Goal: Task Accomplishment & Management: Manage account settings

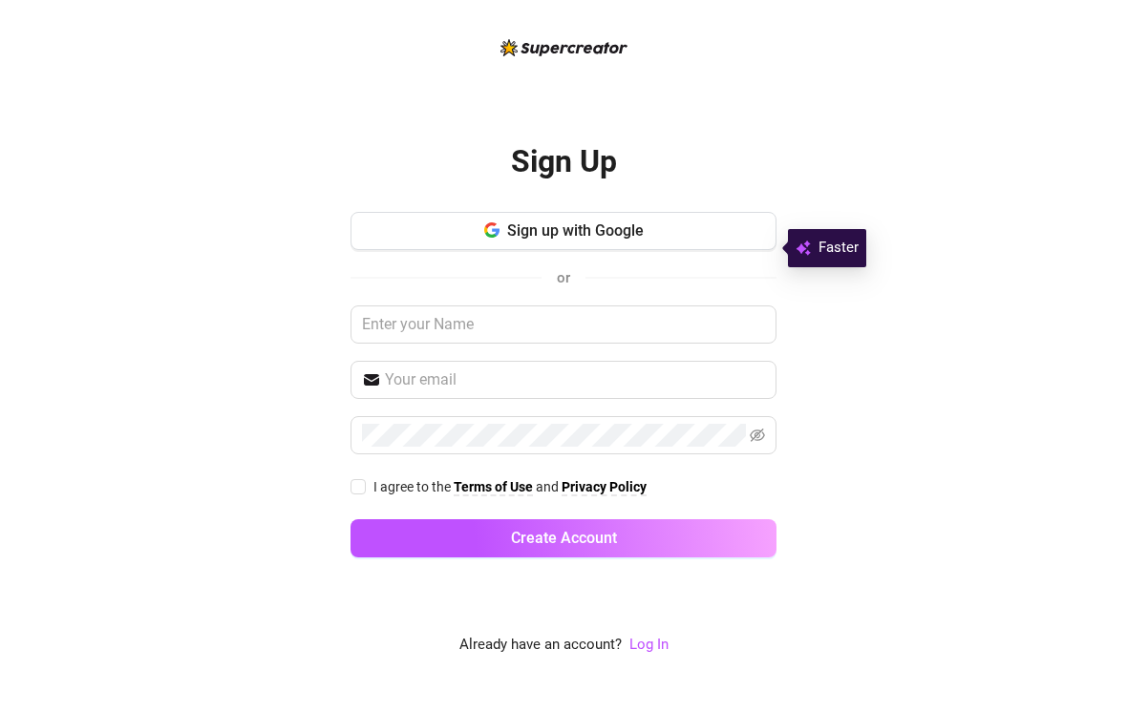
scroll to position [1, 0]
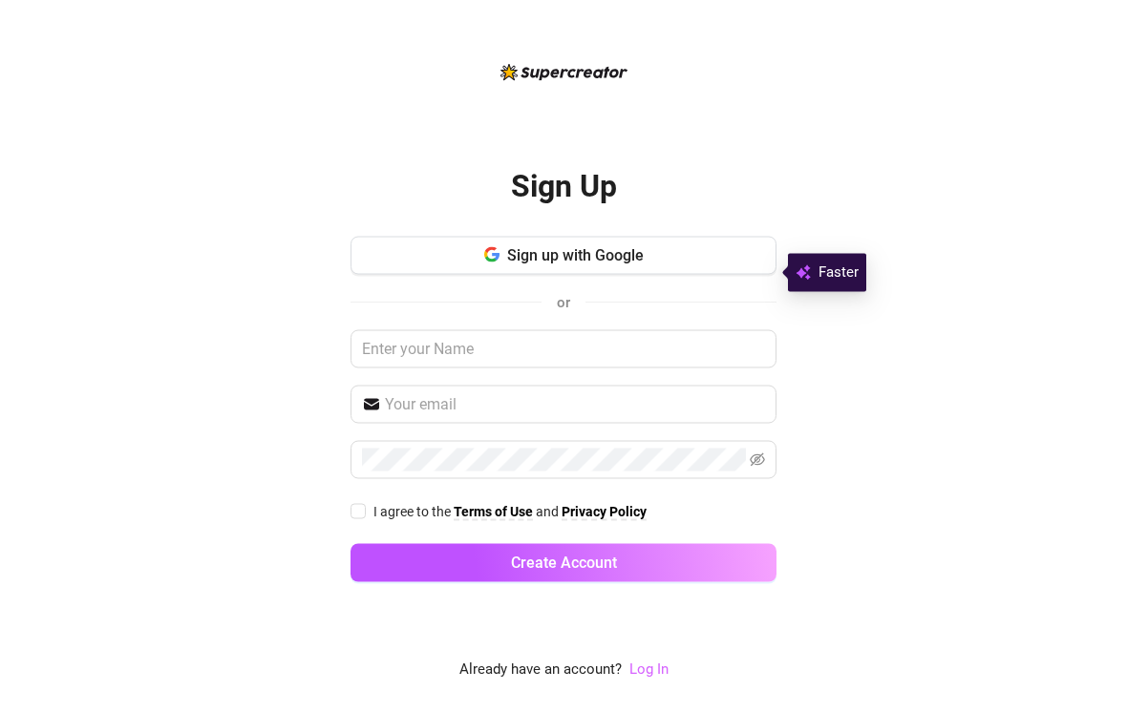
click at [645, 678] on link "Log In" at bounding box center [648, 669] width 39 height 17
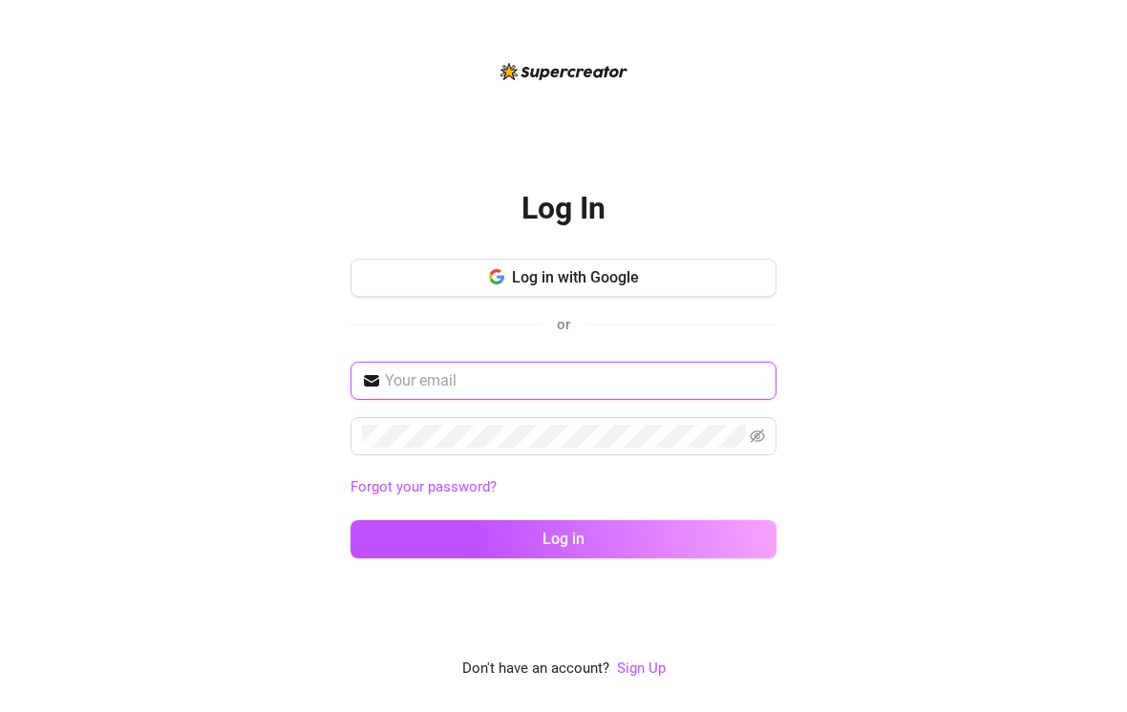
click at [416, 393] on input "text" at bounding box center [575, 381] width 380 height 23
type input "[EMAIL_ADDRESS][DOMAIN_NAME]"
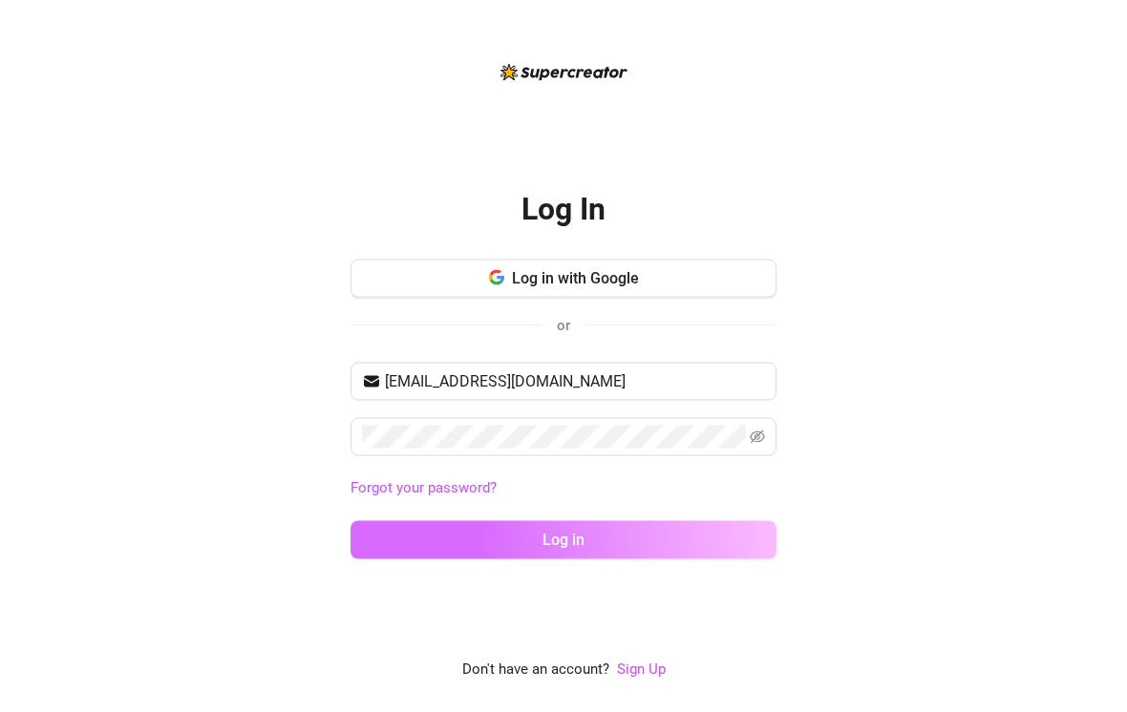
click at [460, 560] on button "Log in" at bounding box center [563, 540] width 426 height 38
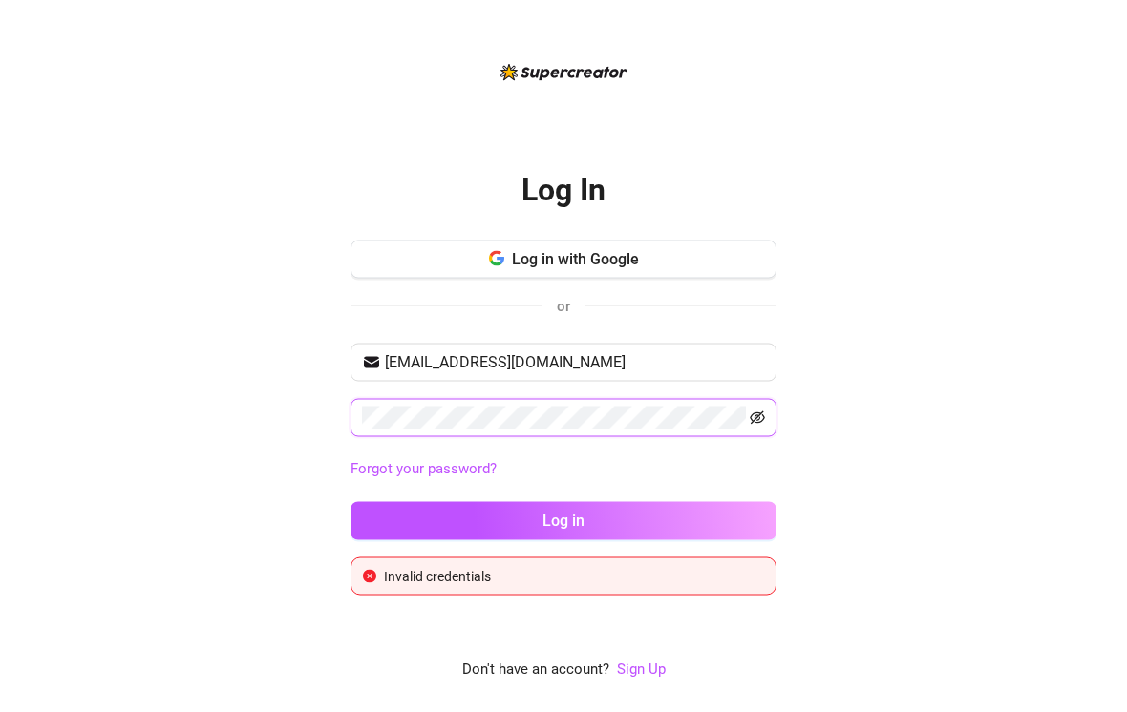
click at [754, 426] on icon "eye-invisible" at bounding box center [757, 418] width 15 height 15
click at [750, 426] on icon "eye" at bounding box center [757, 418] width 15 height 15
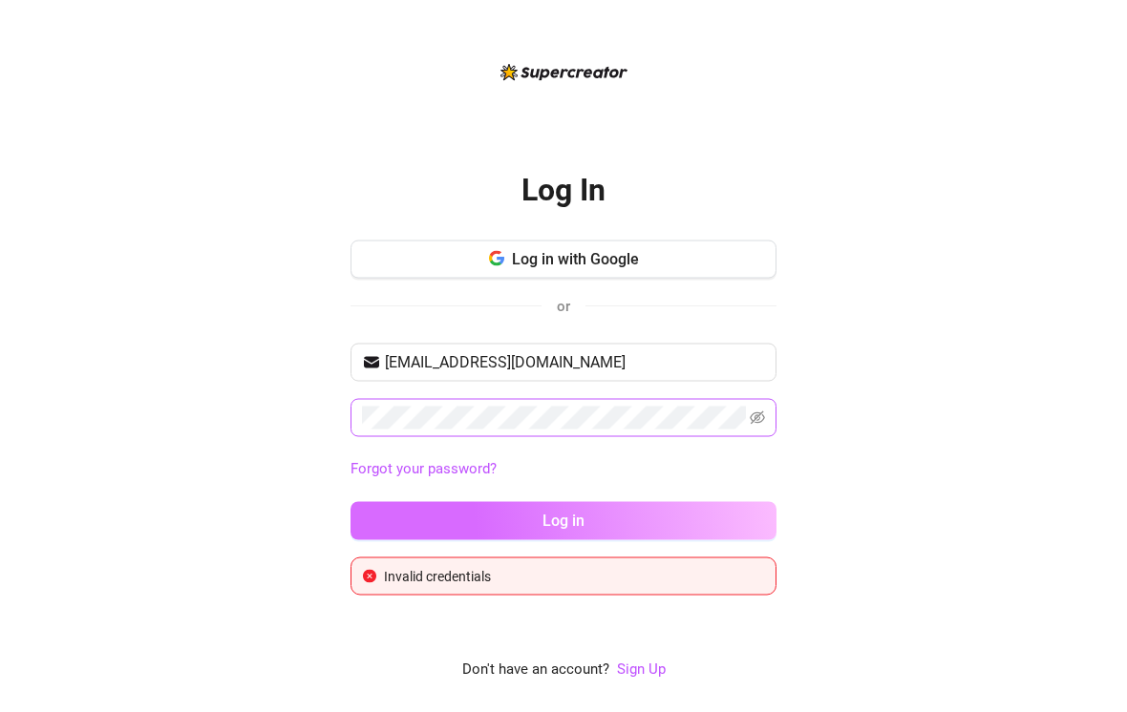
click at [635, 536] on button "Log in" at bounding box center [563, 521] width 426 height 38
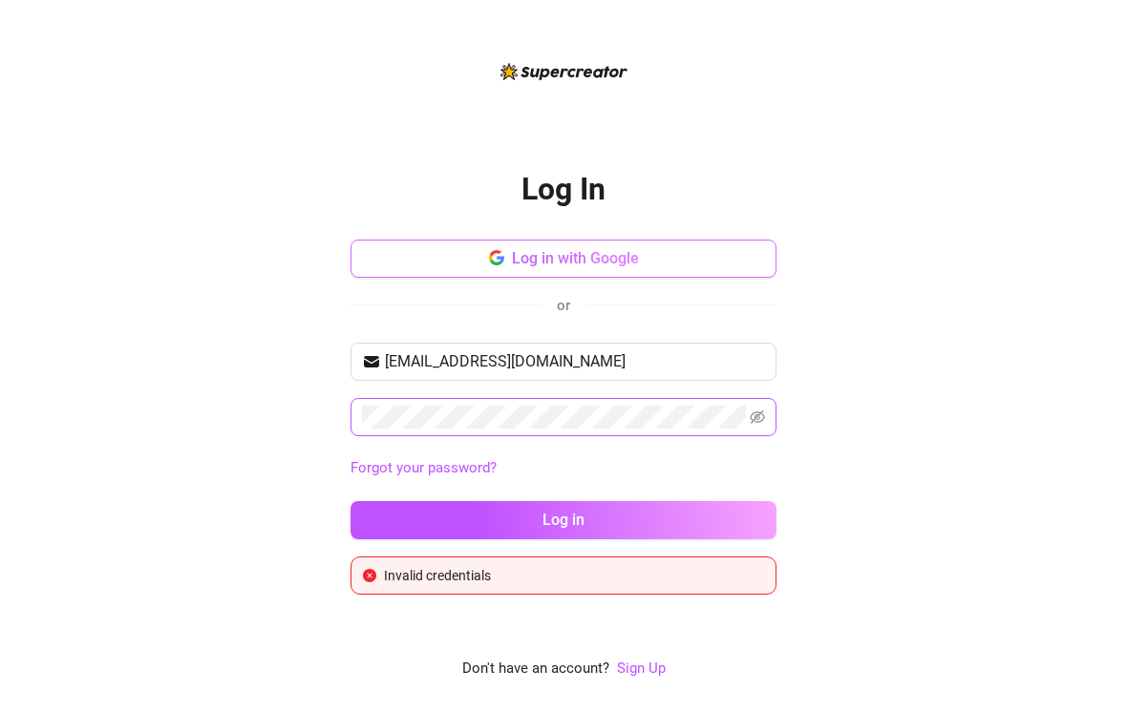
click at [477, 270] on button "Log in with Google" at bounding box center [563, 260] width 426 height 38
